Goal: Task Accomplishment & Management: Manage account settings

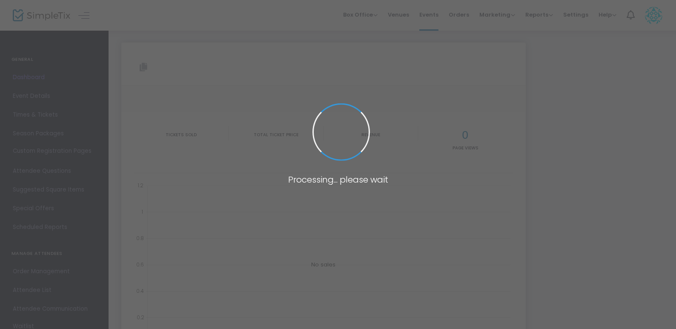
type input "[URL][DOMAIN_NAME][PERSON_NAME]"
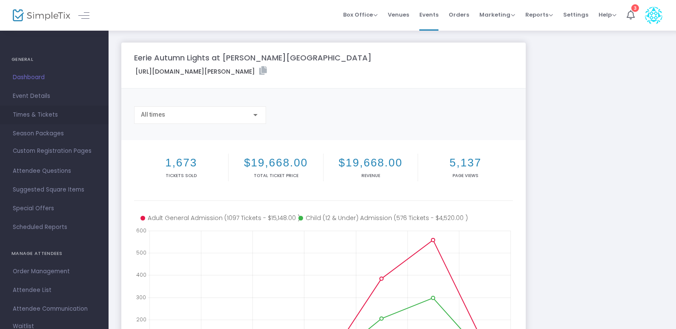
click at [38, 118] on span "Times & Tickets" at bounding box center [54, 114] width 83 height 11
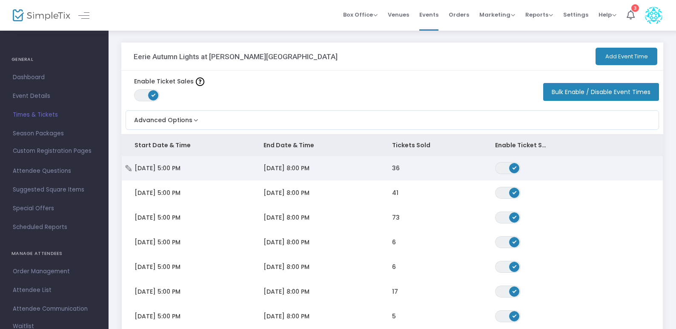
click at [409, 166] on td "36" at bounding box center [430, 168] width 103 height 25
